Goal: Task Accomplishment & Management: Manage account settings

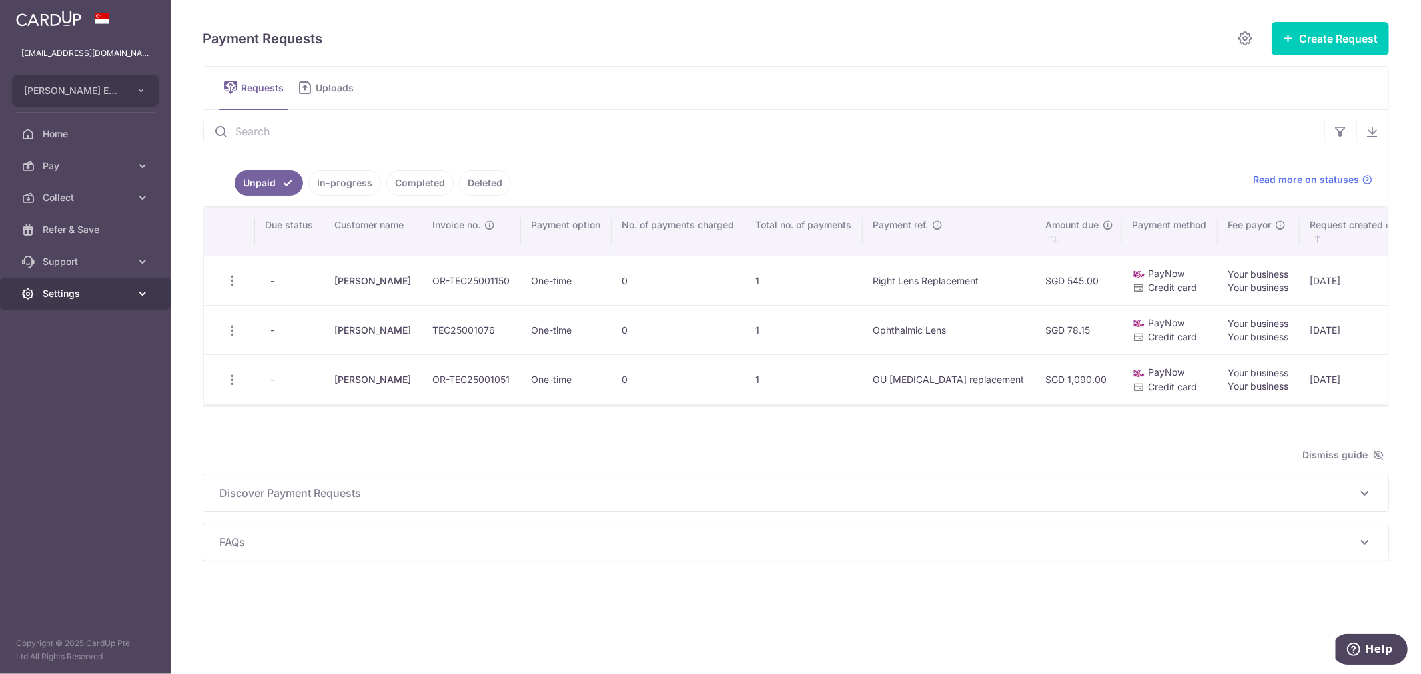
click at [93, 296] on span "Settings" at bounding box center [87, 293] width 88 height 13
click at [65, 354] on span "Logout" at bounding box center [87, 357] width 88 height 13
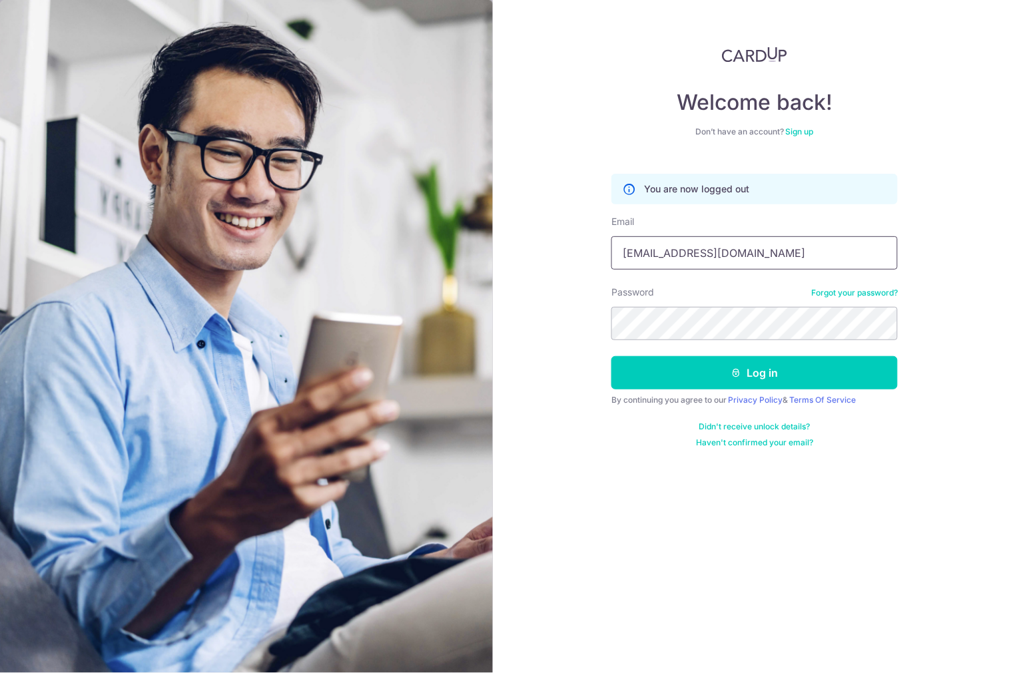
click at [711, 263] on input "div@eyebracesclinic.com" at bounding box center [754, 252] width 286 height 33
type input "[EMAIL_ADDRESS][DOMAIN_NAME]"
click at [762, 368] on button "Log in" at bounding box center [754, 372] width 286 height 33
